Goal: Navigation & Orientation: Find specific page/section

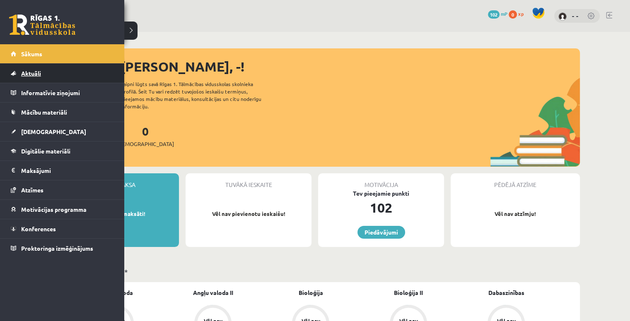
click at [45, 69] on link "Aktuāli" at bounding box center [62, 73] width 103 height 19
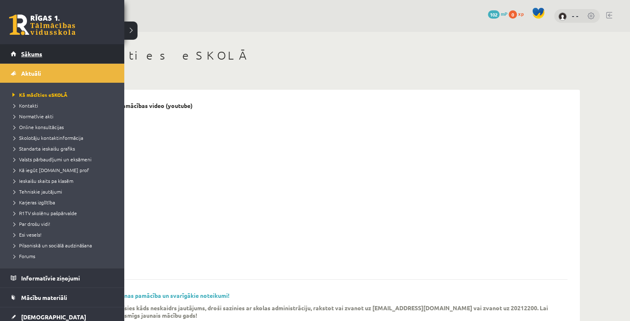
click at [20, 56] on link "Sākums" at bounding box center [62, 53] width 103 height 19
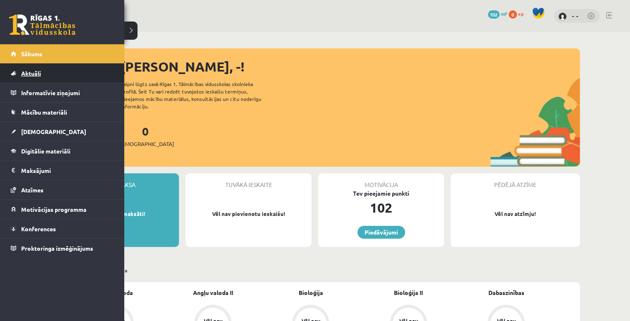
click at [17, 73] on link "Aktuāli" at bounding box center [62, 73] width 103 height 19
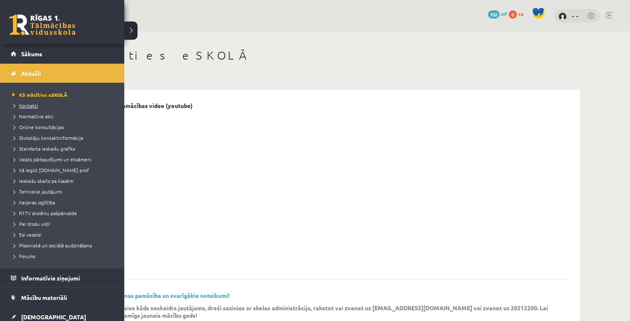
click at [30, 109] on link "Kontakti" at bounding box center [63, 105] width 106 height 7
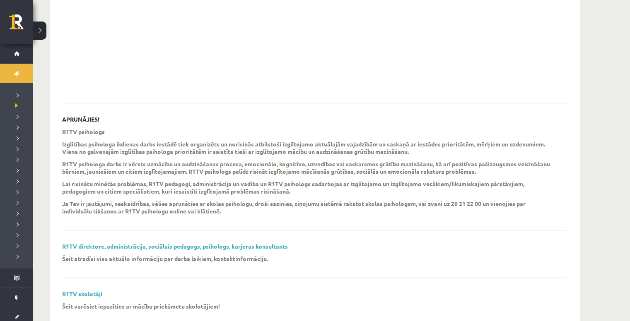
scroll to position [34, 0]
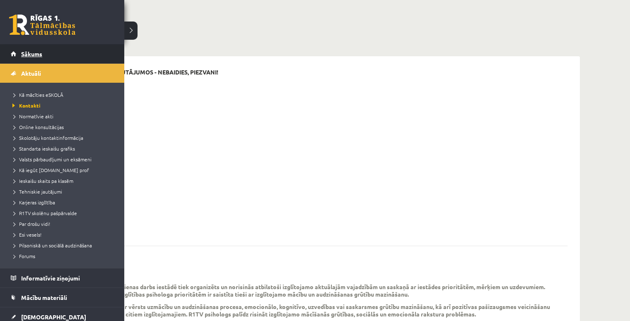
click at [11, 50] on link "Sākums" at bounding box center [62, 53] width 103 height 19
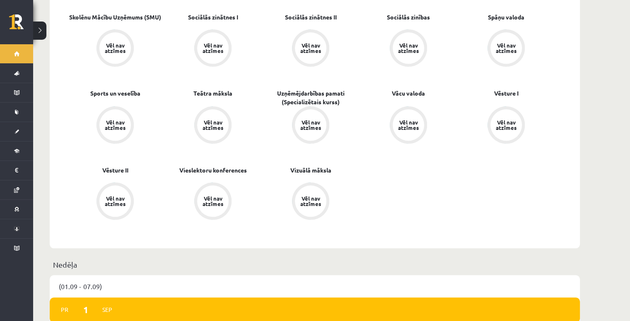
scroll to position [870, 0]
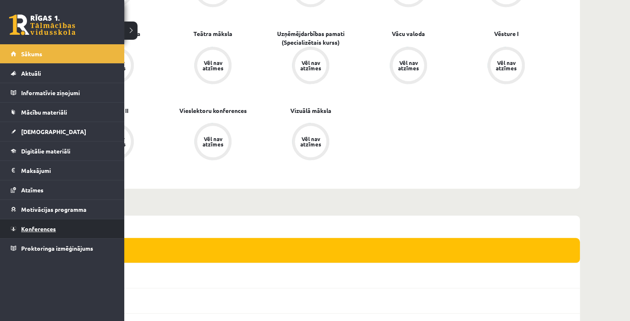
click at [39, 232] on link "Konferences" at bounding box center [62, 229] width 103 height 19
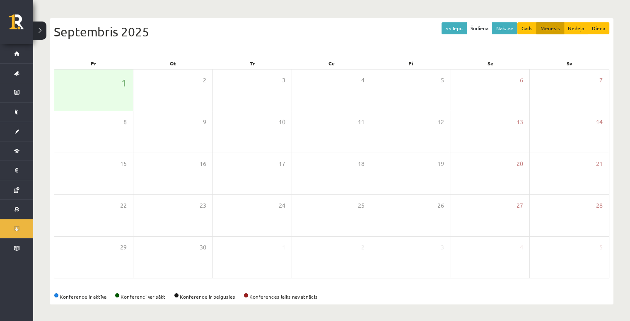
scroll to position [74, 0]
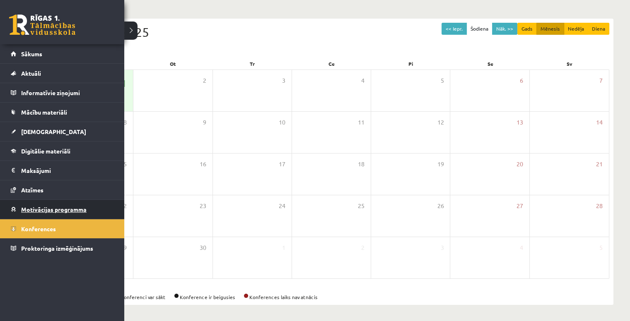
click at [48, 210] on span "Motivācijas programma" at bounding box center [53, 209] width 65 height 7
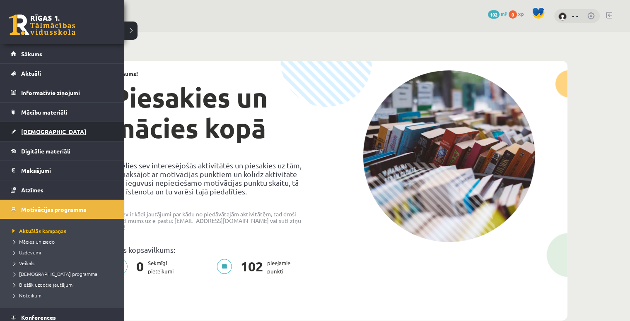
click at [36, 135] on link "[DEMOGRAPHIC_DATA]" at bounding box center [62, 131] width 103 height 19
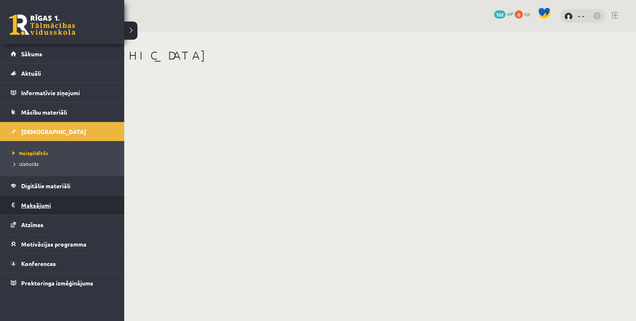
click at [30, 201] on legend "Maksājumi 0" at bounding box center [67, 205] width 93 height 19
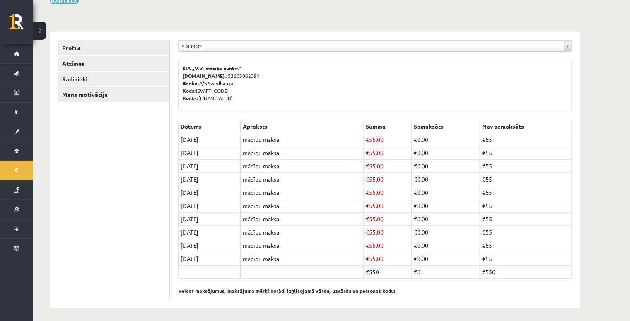
scroll to position [78, 0]
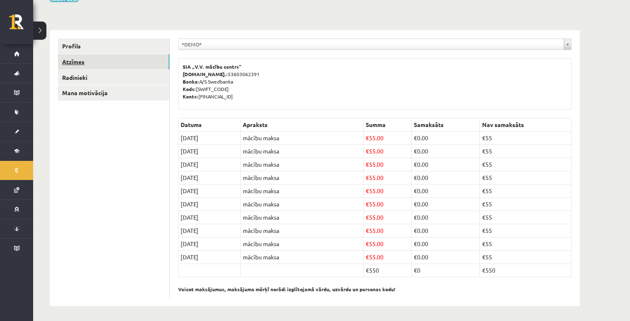
click at [74, 63] on link "Atzīmes" at bounding box center [113, 61] width 111 height 15
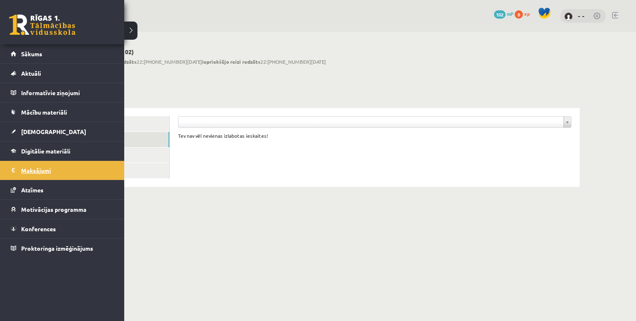
click at [17, 171] on link "Maksājumi 0" at bounding box center [62, 170] width 103 height 19
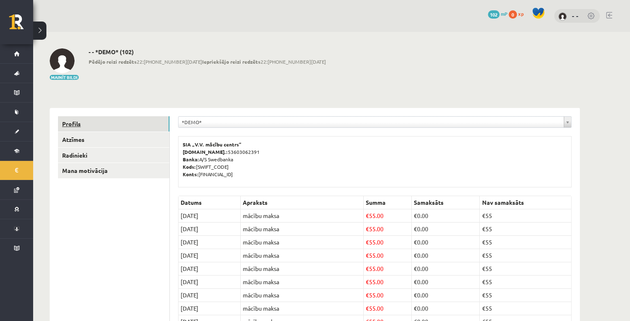
click at [98, 127] on link "Profils" at bounding box center [113, 123] width 111 height 15
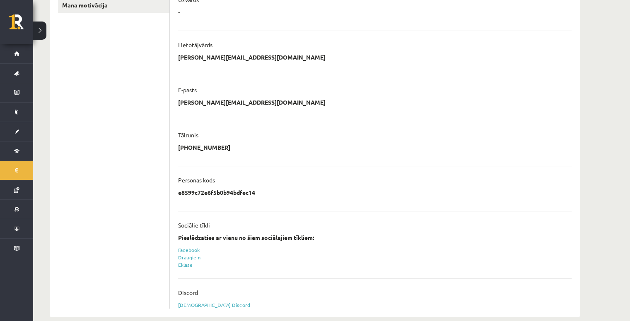
scroll to position [177, 0]
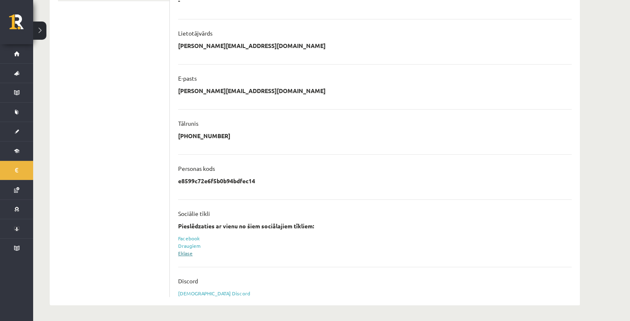
click at [186, 254] on link "Eklase" at bounding box center [185, 253] width 14 height 7
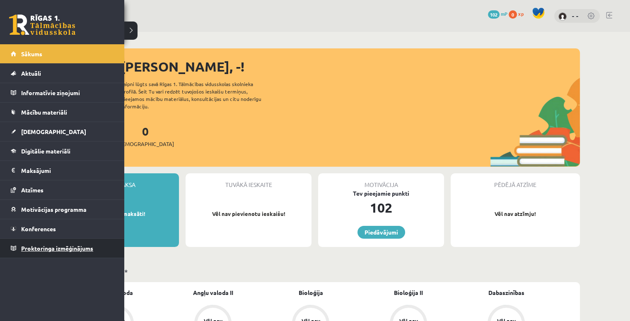
click at [25, 250] on span "Proktoringa izmēģinājums" at bounding box center [57, 248] width 72 height 7
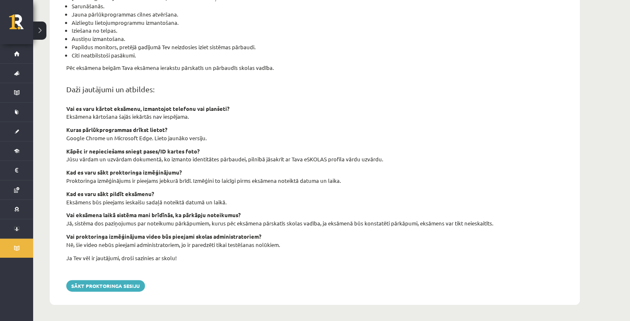
scroll to position [251, 0]
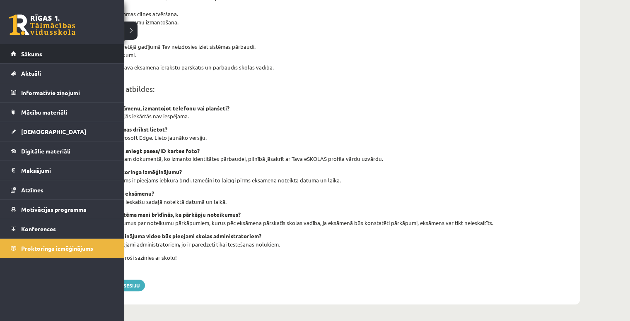
click at [33, 47] on link "Sākums" at bounding box center [62, 53] width 103 height 19
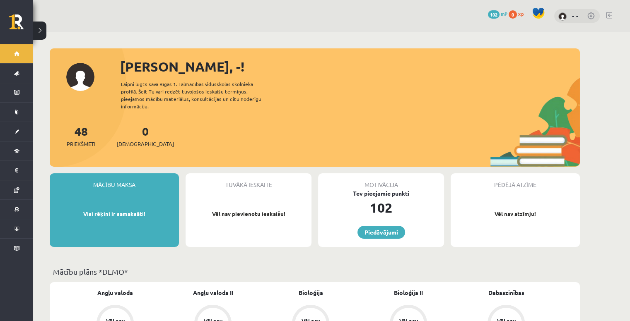
click at [588, 14] on link at bounding box center [591, 16] width 8 height 8
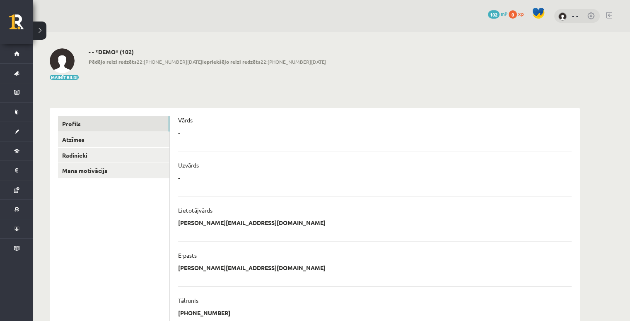
click at [180, 126] on div "Vārds" at bounding box center [375, 122] width 394 height 12
click at [76, 123] on link "Profils" at bounding box center [113, 123] width 111 height 15
click at [590, 16] on link at bounding box center [591, 16] width 8 height 8
click at [96, 173] on link "Mana motivācija" at bounding box center [113, 170] width 111 height 15
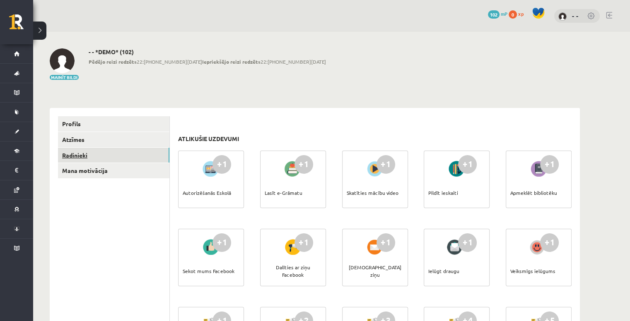
click at [87, 158] on link "Radinieki" at bounding box center [113, 155] width 111 height 15
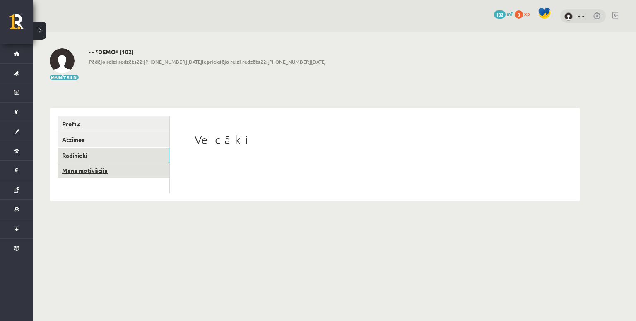
click at [89, 169] on link "Mana motivācija" at bounding box center [113, 170] width 111 height 15
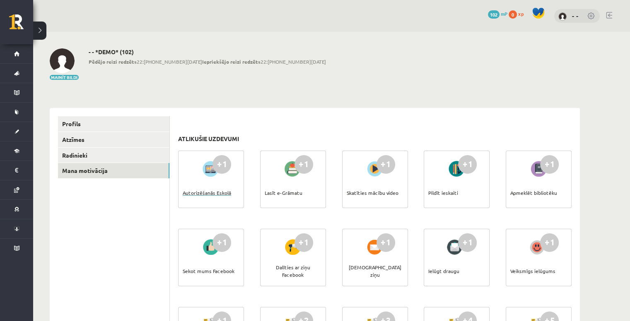
click at [190, 176] on div "+1 Autorizēšanās Eskolā" at bounding box center [211, 180] width 66 height 58
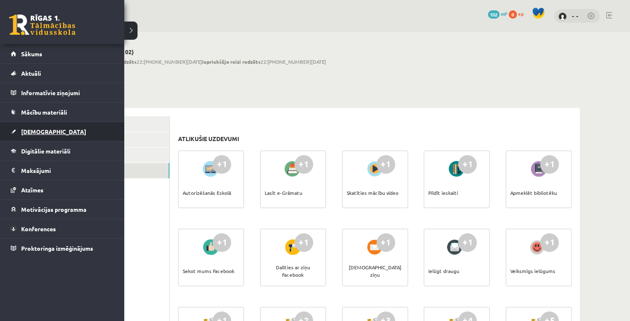
click at [32, 122] on link "[DEMOGRAPHIC_DATA]" at bounding box center [62, 131] width 103 height 19
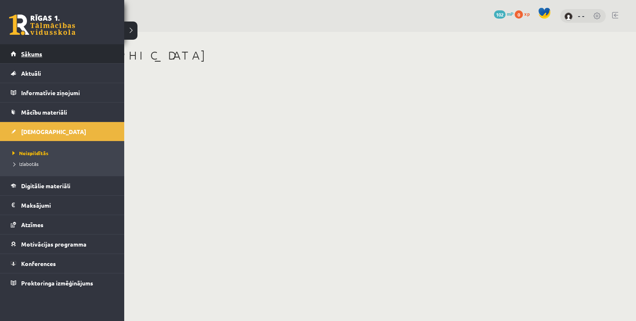
click at [38, 60] on link "Sākums" at bounding box center [62, 53] width 103 height 19
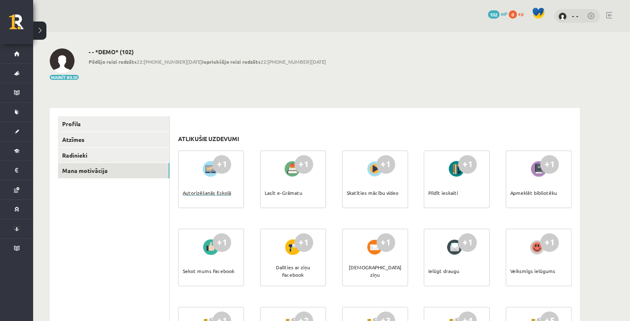
click at [225, 187] on div "Autorizēšanās Eskolā" at bounding box center [207, 193] width 48 height 29
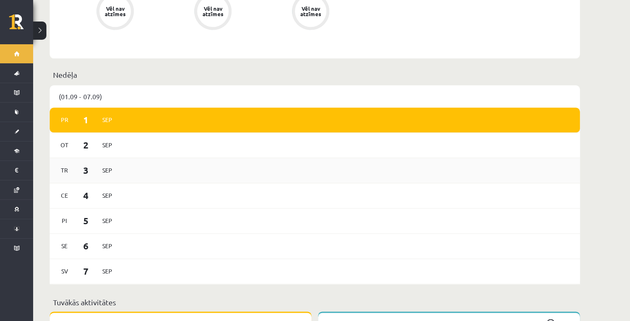
scroll to position [1090, 0]
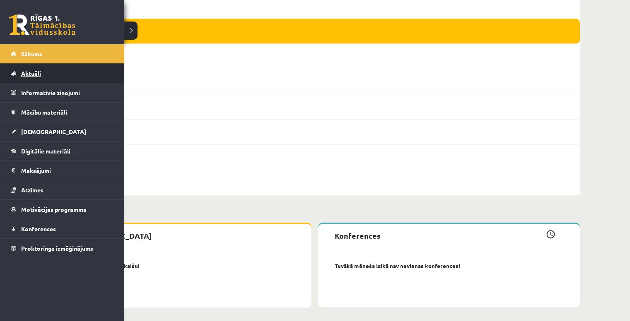
click at [24, 76] on span "Aktuāli" at bounding box center [31, 73] width 20 height 7
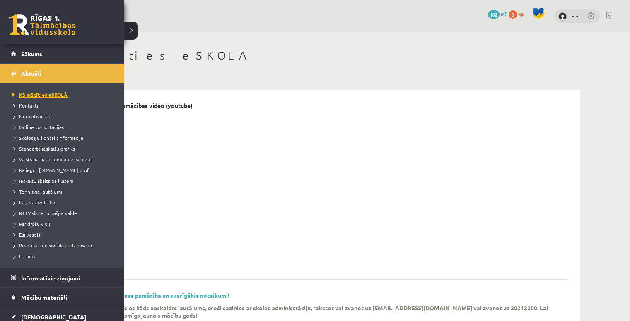
click at [25, 92] on span "Kā mācīties eSKOLĀ" at bounding box center [38, 95] width 57 height 7
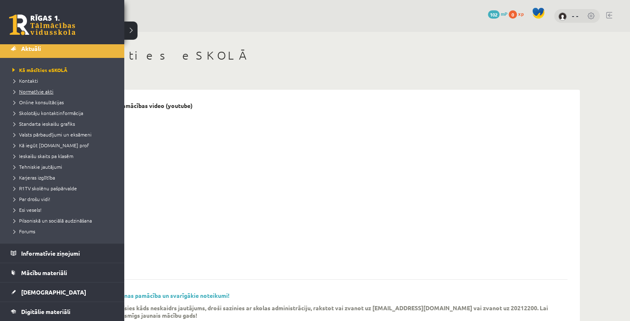
scroll to position [41, 0]
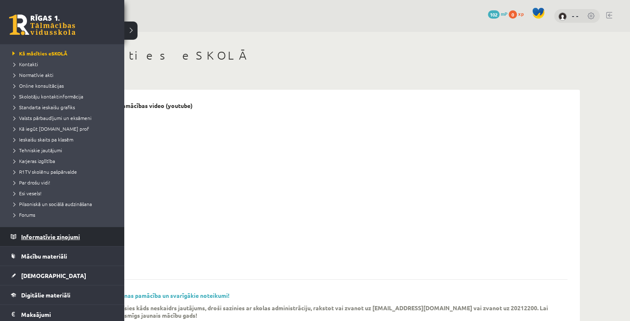
click at [48, 231] on legend "Informatīvie ziņojumi 0" at bounding box center [67, 236] width 93 height 19
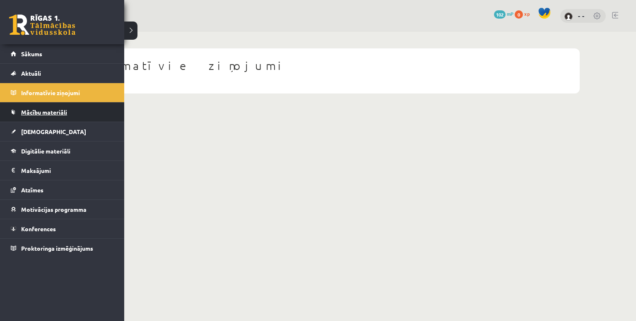
click at [50, 116] on link "Mācību materiāli" at bounding box center [62, 112] width 103 height 19
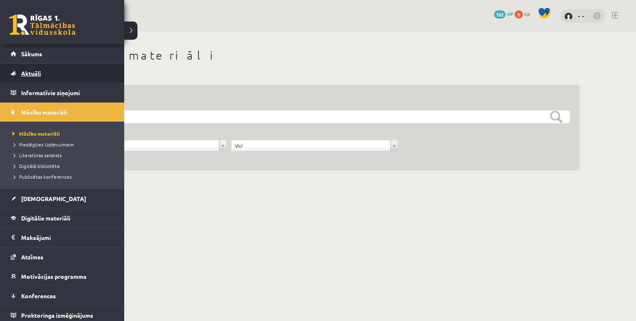
click at [27, 73] on span "Aktuāli" at bounding box center [31, 73] width 20 height 7
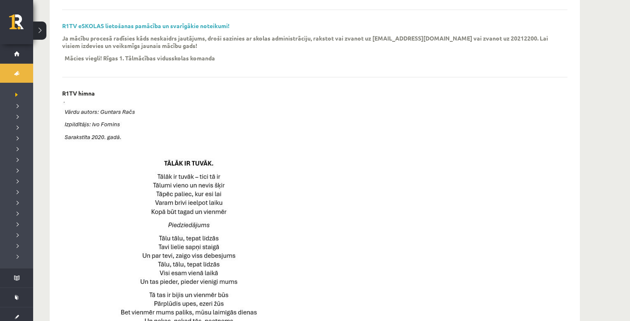
scroll to position [250, 0]
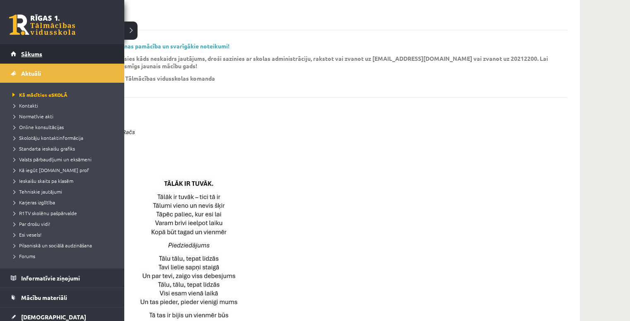
click at [11, 53] on link "Sākums" at bounding box center [62, 53] width 103 height 19
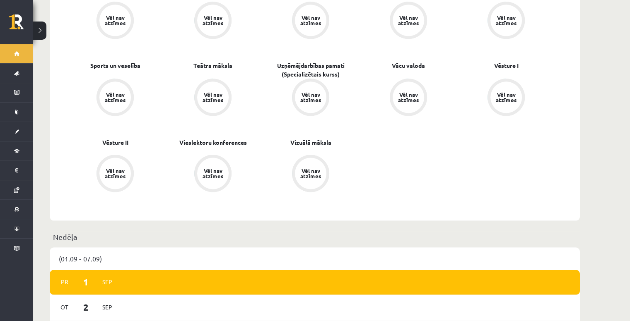
scroll to position [758, 0]
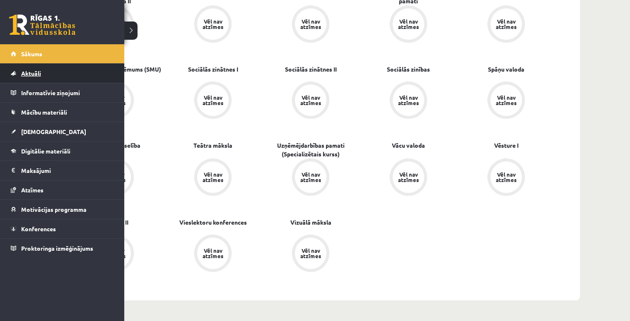
click at [38, 77] on link "Aktuāli" at bounding box center [62, 73] width 103 height 19
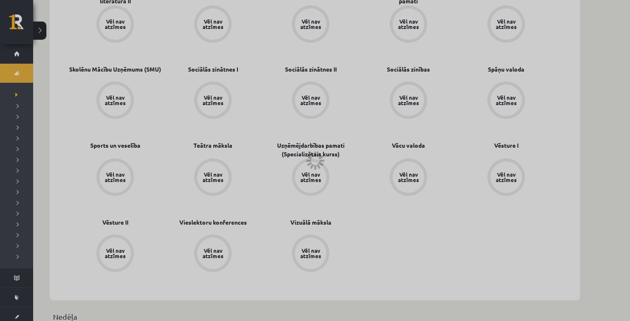
scroll to position [581, 0]
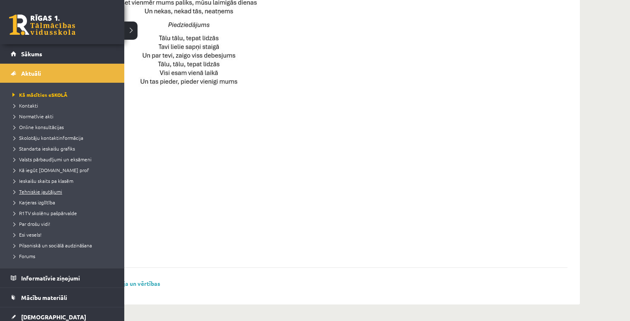
click at [39, 192] on span "Tehniskie jautājumi" at bounding box center [36, 191] width 52 height 7
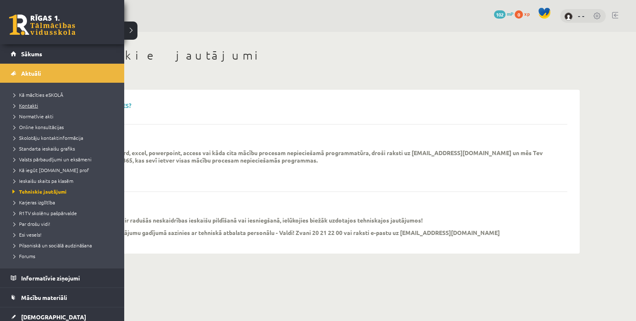
click at [21, 103] on span "Kontakti" at bounding box center [24, 105] width 28 height 7
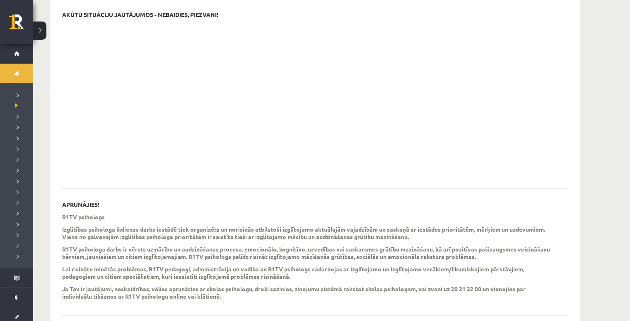
scroll to position [199, 0]
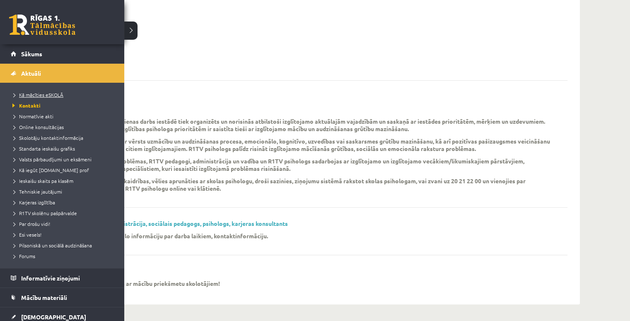
click at [39, 92] on span "Kā mācīties eSKOLĀ" at bounding box center [36, 95] width 53 height 7
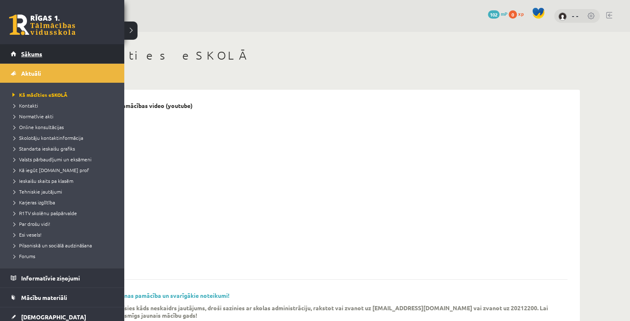
click at [20, 53] on link "Sākums" at bounding box center [62, 53] width 103 height 19
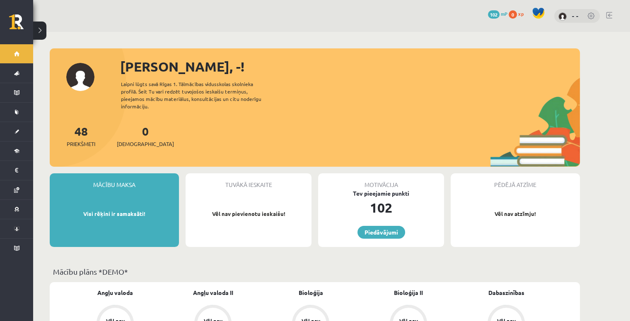
click at [535, 14] on span at bounding box center [538, 13] width 12 height 12
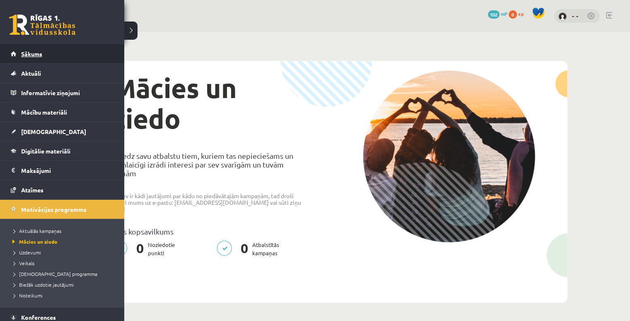
click at [38, 51] on span "Sākums" at bounding box center [31, 53] width 21 height 7
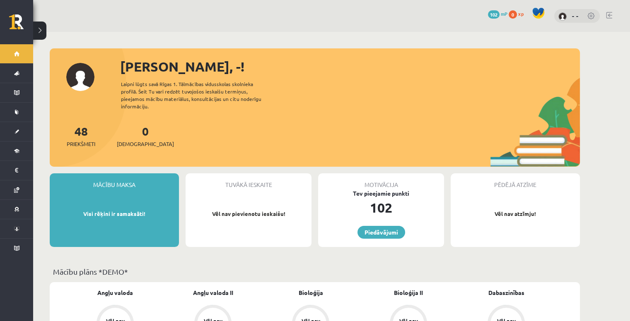
click at [515, 12] on span "0" at bounding box center [513, 14] width 8 height 8
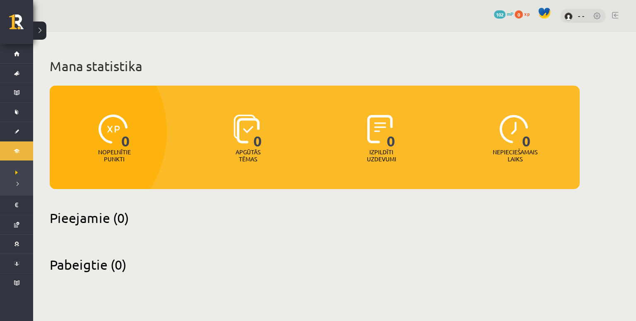
click at [503, 15] on span "102" at bounding box center [500, 14] width 12 height 8
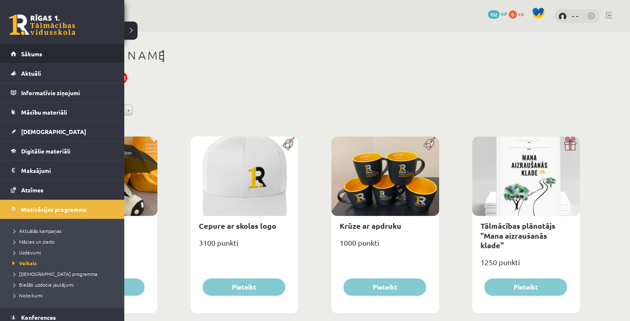
click at [10, 51] on li "Sākums" at bounding box center [62, 53] width 124 height 19
click at [39, 52] on span "Sākums" at bounding box center [31, 53] width 21 height 7
